Goal: Task Accomplishment & Management: Complete application form

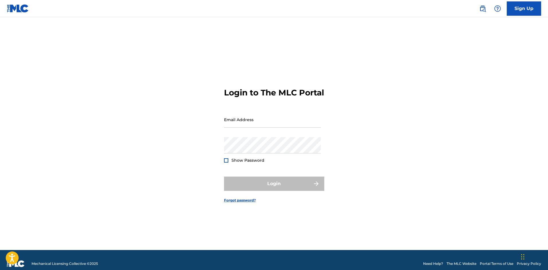
type input "[EMAIL_ADDRESS][DOMAIN_NAME]"
click at [268, 189] on div "Login" at bounding box center [274, 184] width 100 height 14
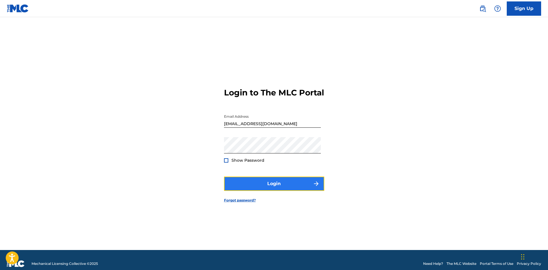
click at [268, 189] on button "Login" at bounding box center [274, 184] width 100 height 14
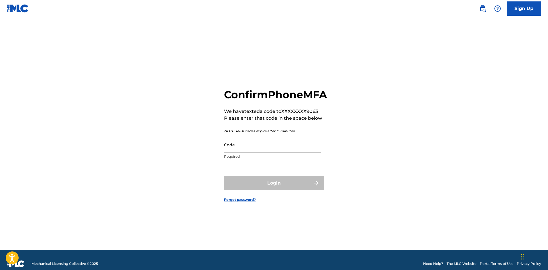
click at [258, 153] on input "Code" at bounding box center [272, 145] width 97 height 16
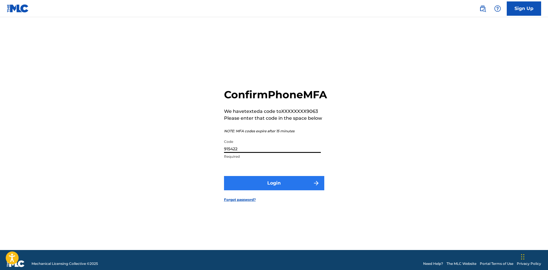
type input "915422"
click at [278, 190] on button "Login" at bounding box center [274, 183] width 100 height 14
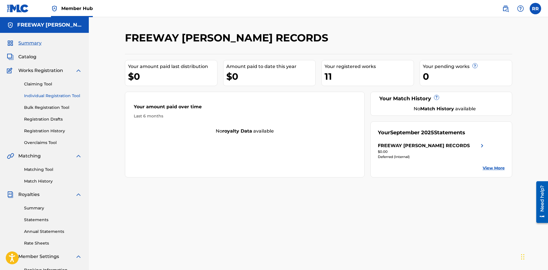
click at [45, 96] on link "Individual Registration Tool" at bounding box center [53, 96] width 58 height 6
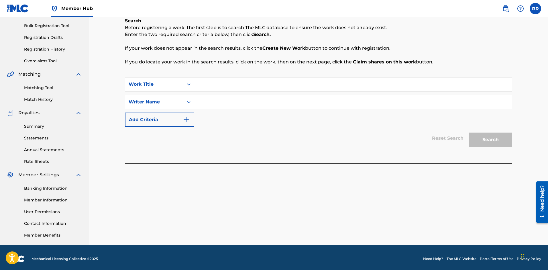
scroll to position [84, 0]
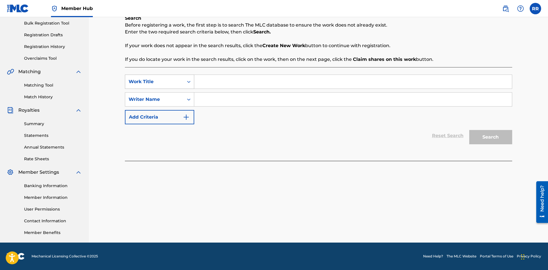
click at [189, 82] on icon "Search Form" at bounding box center [189, 82] width 6 height 6
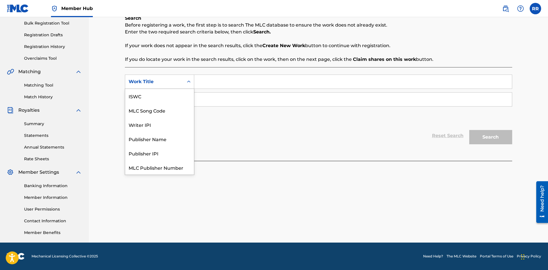
scroll to position [14, 0]
click at [212, 122] on div "SearchWithCriteria014acda1-e0fa-4a76-a240-612b71640a5d 7 results available. Use…" at bounding box center [318, 100] width 387 height 50
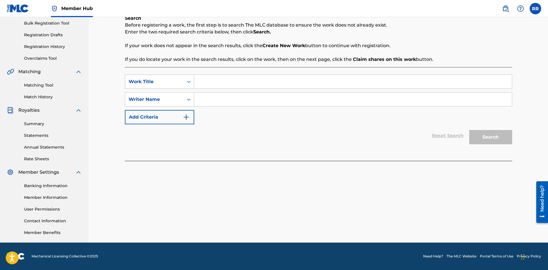
click at [186, 82] on icon "Search Form" at bounding box center [189, 82] width 6 height 6
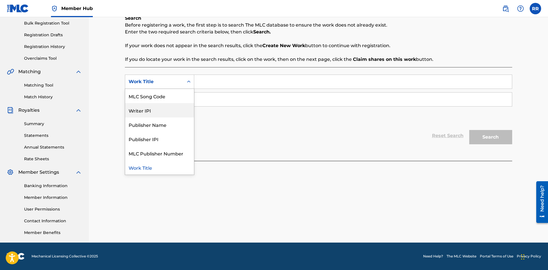
click at [139, 111] on div "Writer IPI" at bounding box center [159, 110] width 69 height 14
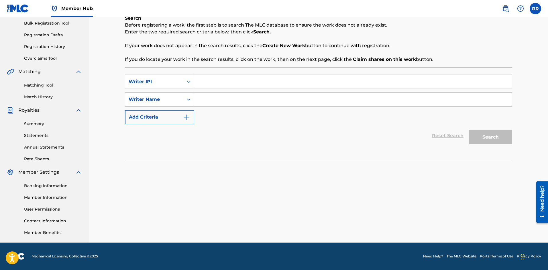
click at [218, 80] on input "Search Form" at bounding box center [352, 82] width 317 height 14
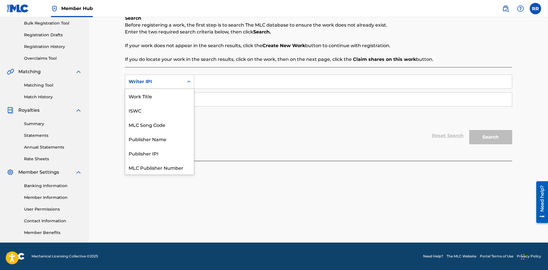
click at [187, 82] on icon "Search Form" at bounding box center [188, 82] width 3 height 2
click at [148, 96] on div "Work Title" at bounding box center [159, 96] width 69 height 14
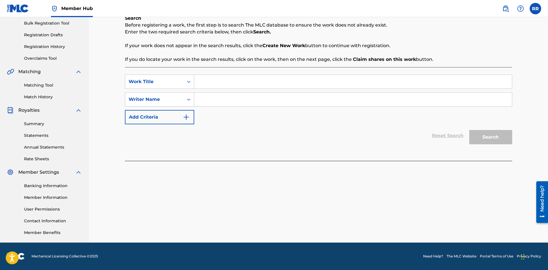
click at [209, 84] on input "Search Form" at bounding box center [352, 82] width 317 height 14
type input "FOOLS GOLD"
click at [226, 101] on input "Search Form" at bounding box center [352, 100] width 317 height 14
click at [189, 101] on icon "Search Form" at bounding box center [189, 100] width 6 height 6
click at [222, 102] on input "Search Form" at bounding box center [352, 100] width 317 height 14
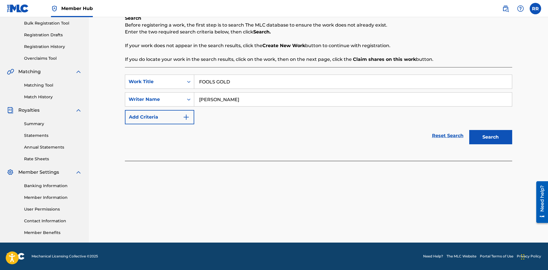
click at [234, 99] on input "[PERSON_NAME]" at bounding box center [352, 100] width 317 height 14
type input "[PERSON_NAME]"
click at [488, 139] on button "Search" at bounding box center [490, 137] width 43 height 14
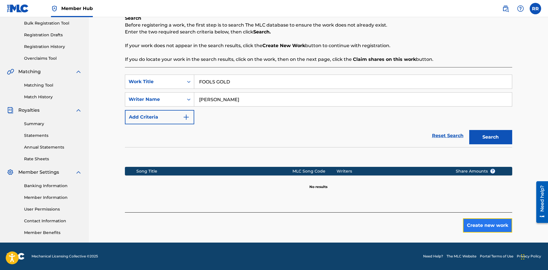
click at [492, 228] on button "Create new work" at bounding box center [487, 226] width 49 height 14
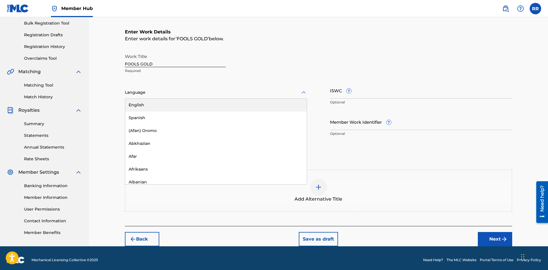
click at [154, 96] on div "Language" at bounding box center [216, 93] width 182 height 12
click at [141, 105] on div "English" at bounding box center [215, 105] width 181 height 13
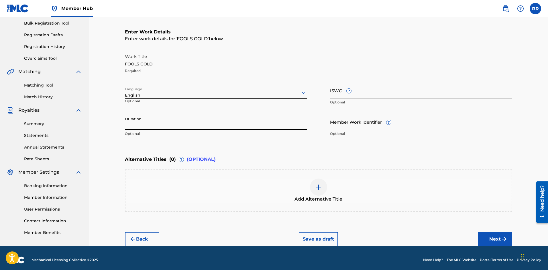
click at [147, 124] on input "Duration" at bounding box center [216, 122] width 182 height 16
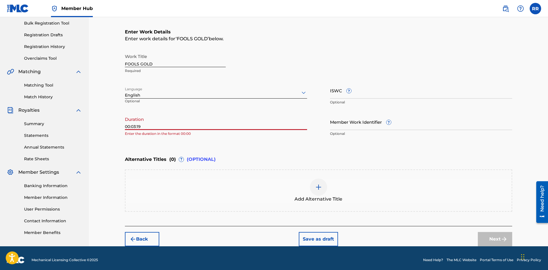
click at [131, 125] on input "00:03:19" at bounding box center [216, 122] width 182 height 16
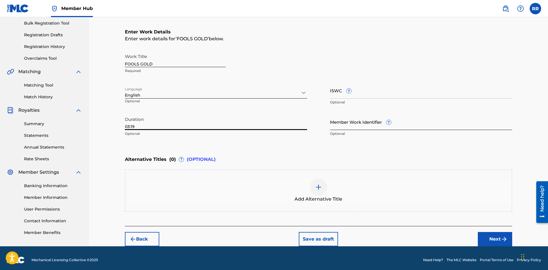
type input "03:19"
click at [340, 127] on input "Member Work Identifier ?" at bounding box center [421, 122] width 182 height 16
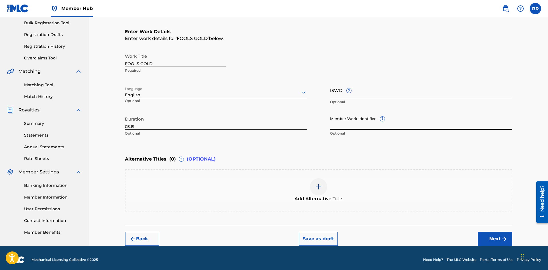
scroll to position [88, 0]
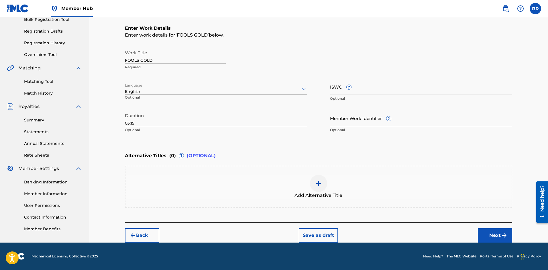
click at [333, 122] on input "Member Work Identifier ?" at bounding box center [421, 118] width 182 height 16
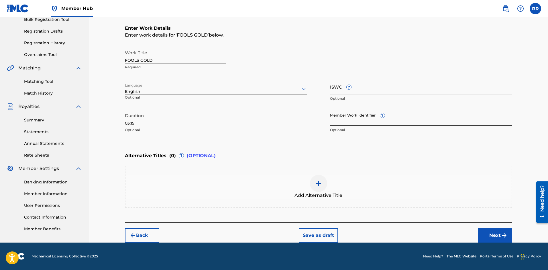
paste input "QZW262500198"
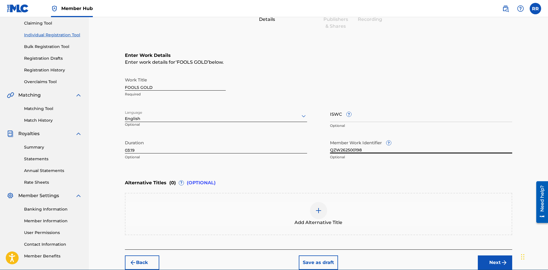
scroll to position [60, 0]
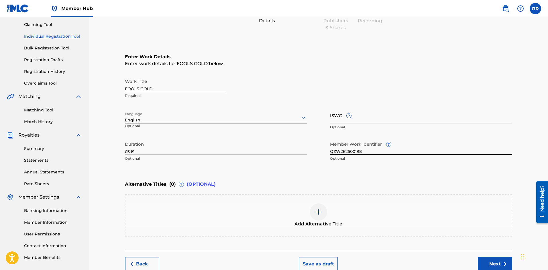
type input "QZW262500198"
click at [266, 169] on div "Enter Work Details Enter work details for ‘ FOOLS GOLD ’ below. Work Title FOOL…" at bounding box center [318, 109] width 387 height 139
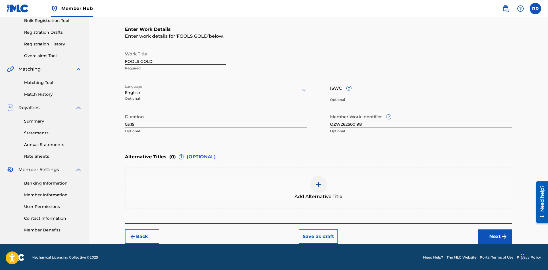
scroll to position [88, 0]
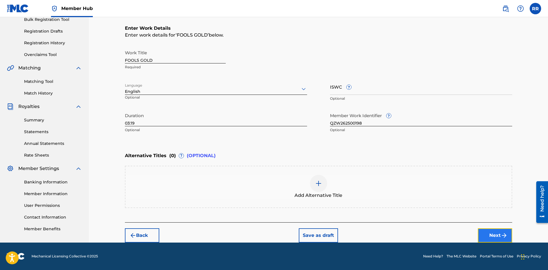
click at [492, 236] on button "Next" at bounding box center [494, 236] width 34 height 14
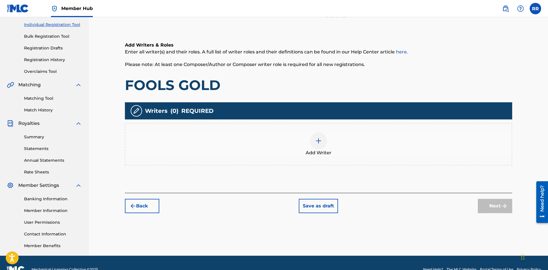
scroll to position [84, 0]
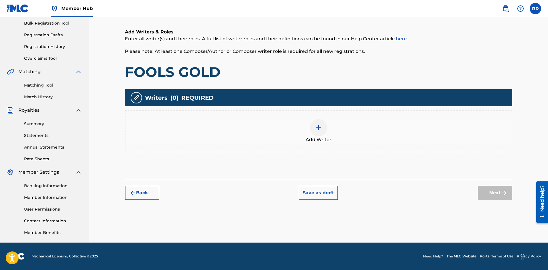
click at [320, 128] on img at bounding box center [318, 127] width 7 height 7
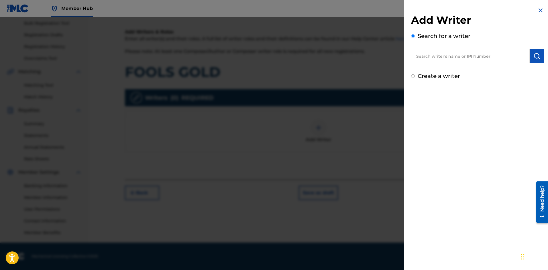
click at [449, 54] on input "text" at bounding box center [470, 56] width 118 height 14
click at [437, 70] on span "[PERSON_NAME]" at bounding box center [452, 68] width 40 height 5
type input "arleshi [PERSON_NAME]"
click at [535, 55] on img "submit" at bounding box center [536, 56] width 7 height 7
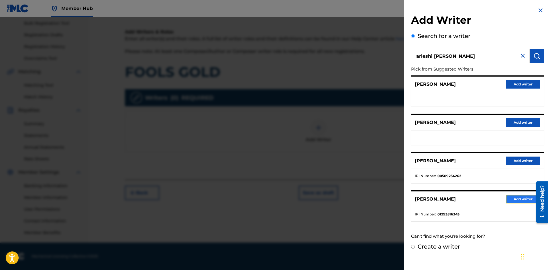
click at [519, 199] on button "Add writer" at bounding box center [522, 199] width 34 height 9
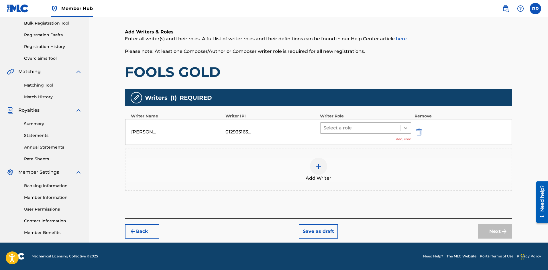
click at [405, 128] on icon at bounding box center [405, 128] width 6 height 6
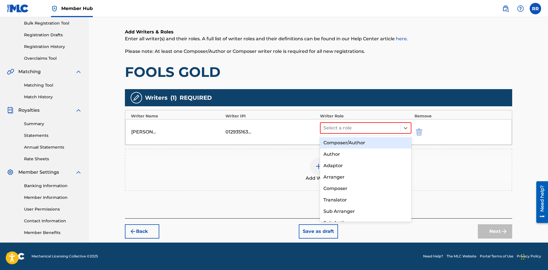
click at [341, 145] on div "Composer/Author" at bounding box center [366, 142] width 92 height 11
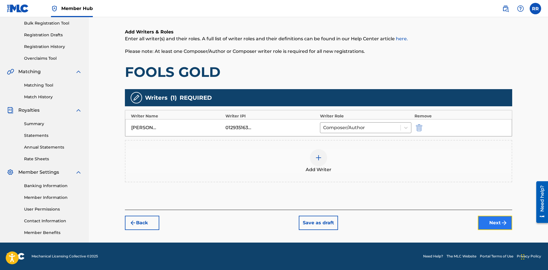
click at [493, 224] on button "Next" at bounding box center [494, 223] width 34 height 14
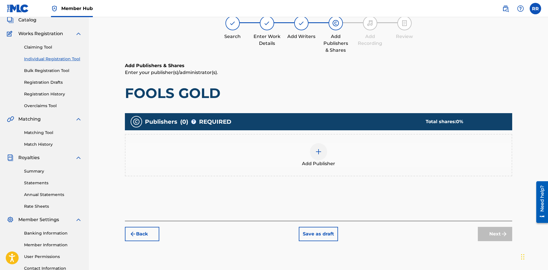
scroll to position [26, 0]
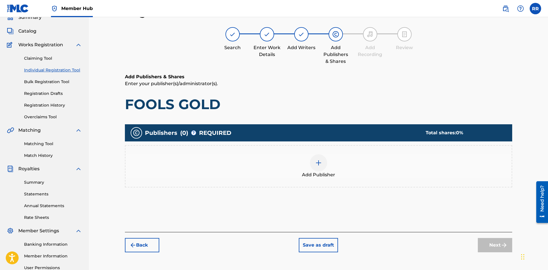
click at [316, 160] on img at bounding box center [318, 163] width 7 height 7
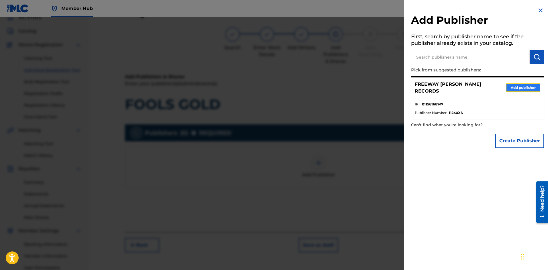
click at [517, 84] on button "Add publisher" at bounding box center [522, 88] width 34 height 9
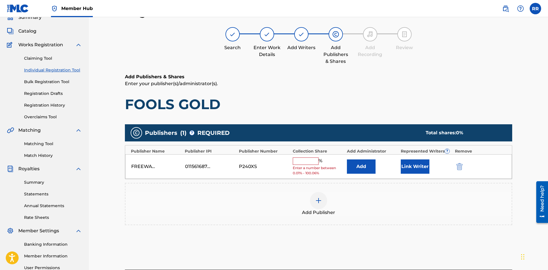
click at [305, 162] on input "text" at bounding box center [305, 161] width 26 height 7
type input "100"
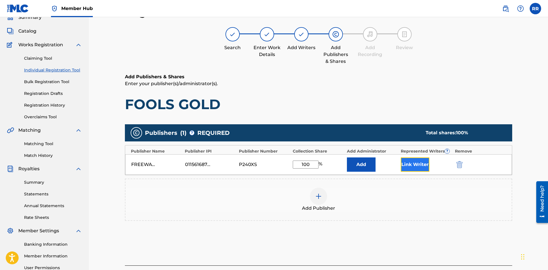
click at [416, 165] on button "Link Writer" at bounding box center [414, 165] width 29 height 14
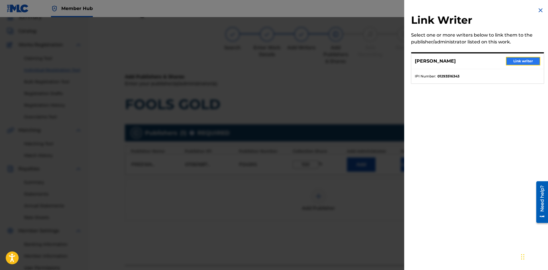
click at [517, 62] on button "Link writer" at bounding box center [522, 61] width 34 height 9
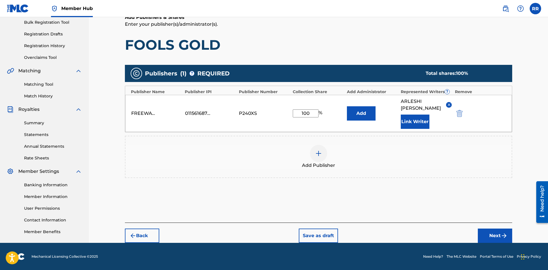
scroll to position [86, 0]
click at [497, 236] on button "Next" at bounding box center [494, 236] width 34 height 14
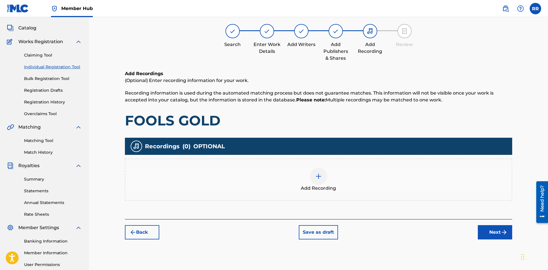
scroll to position [26, 0]
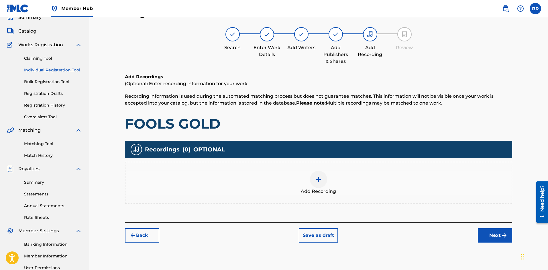
click at [319, 178] on img at bounding box center [318, 179] width 7 height 7
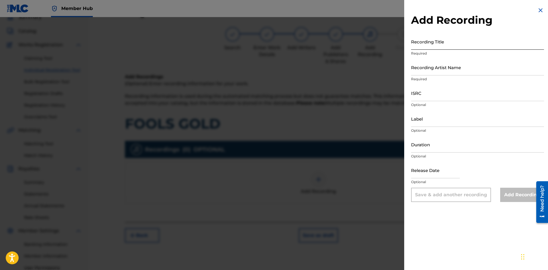
click at [421, 44] on input "Recording Title" at bounding box center [477, 41] width 133 height 16
type input "FOOLS GOLD"
click at [421, 71] on input "Recording Artist Name" at bounding box center [477, 67] width 133 height 16
type input "AURII"
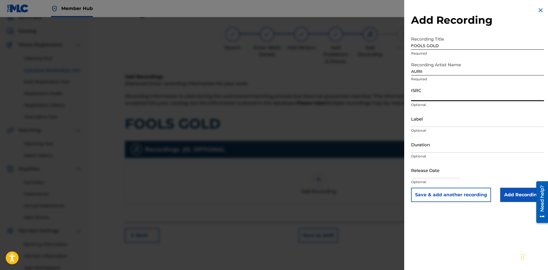
click at [420, 97] on input "ISRC" at bounding box center [477, 93] width 133 height 16
type input "QZW262500198"
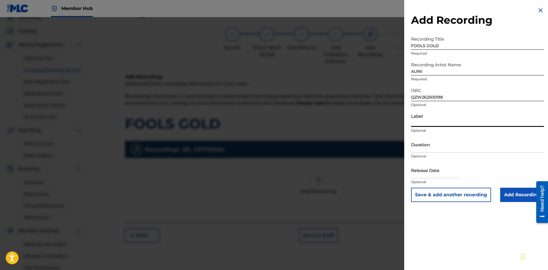
click at [435, 125] on input "Label" at bounding box center [477, 119] width 133 height 16
type input "FREEWAY RECORDS LLC"
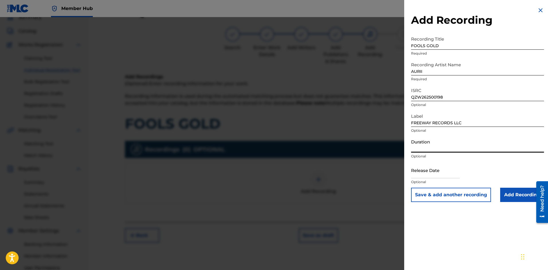
click at [446, 148] on input "Duration" at bounding box center [477, 145] width 133 height 16
type input "03:19"
select select "8"
select select "2025"
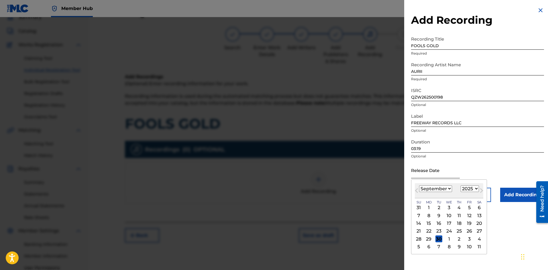
click at [429, 175] on input "text" at bounding box center [435, 170] width 49 height 16
click at [481, 191] on span "Next Month" at bounding box center [481, 191] width 0 height 9
select select "11"
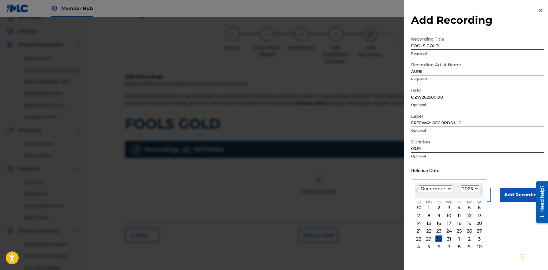
click at [466, 216] on div "12" at bounding box center [468, 215] width 7 height 7
type input "[DATE]"
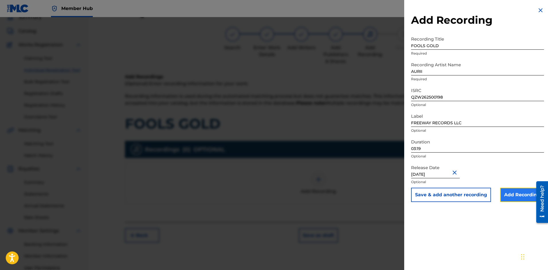
click at [517, 196] on input "Add Recording" at bounding box center [522, 195] width 44 height 14
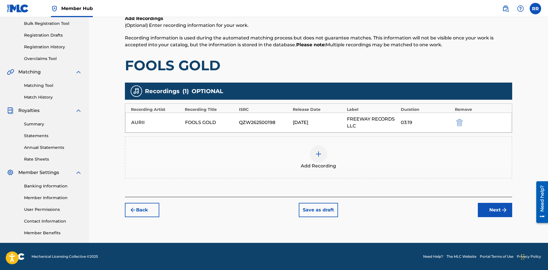
scroll to position [84, 0]
click at [491, 209] on button "Next" at bounding box center [494, 210] width 34 height 14
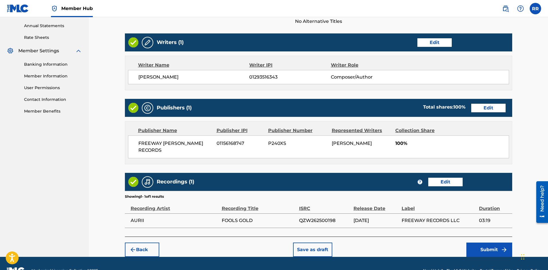
scroll to position [220, 0]
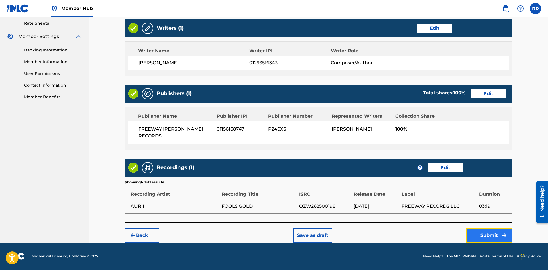
click at [484, 234] on button "Submit" at bounding box center [489, 236] width 46 height 14
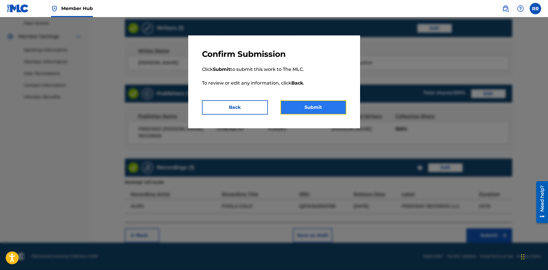
click at [318, 105] on button "Submit" at bounding box center [313, 107] width 66 height 14
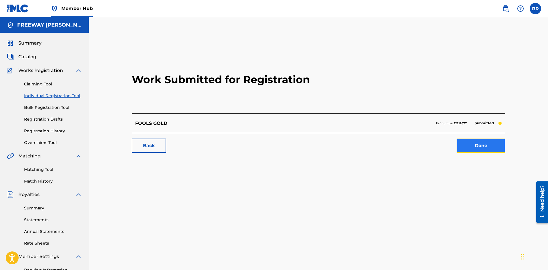
click at [480, 145] on link "Done" at bounding box center [480, 146] width 49 height 14
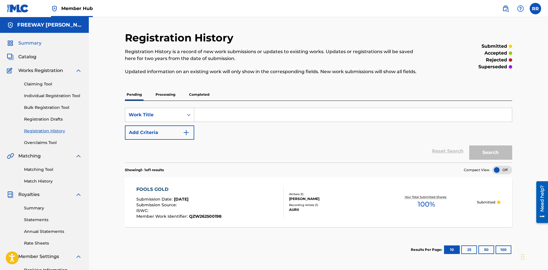
click at [33, 41] on span "Summary" at bounding box center [29, 43] width 23 height 7
